Goal: Task Accomplishment & Management: Use online tool/utility

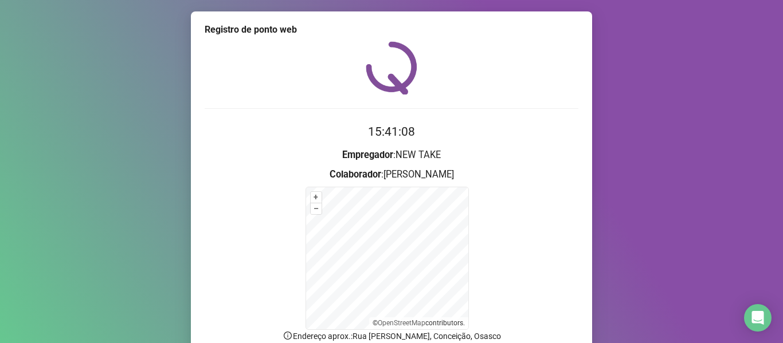
scroll to position [101, 0]
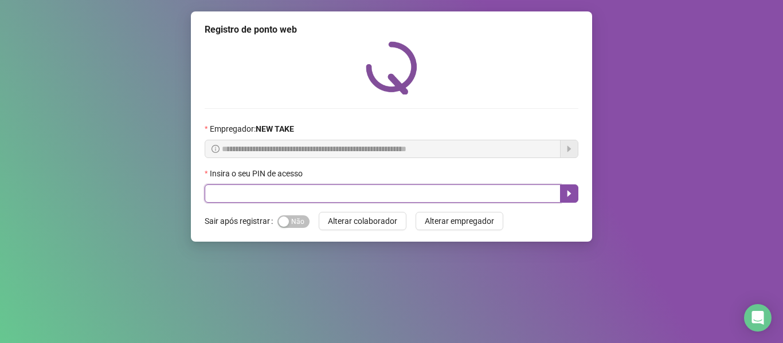
click at [246, 199] on input "text" at bounding box center [383, 194] width 356 height 18
type input "*****"
click at [561, 197] on button "button" at bounding box center [569, 194] width 18 height 18
